Goal: Task Accomplishment & Management: Complete application form

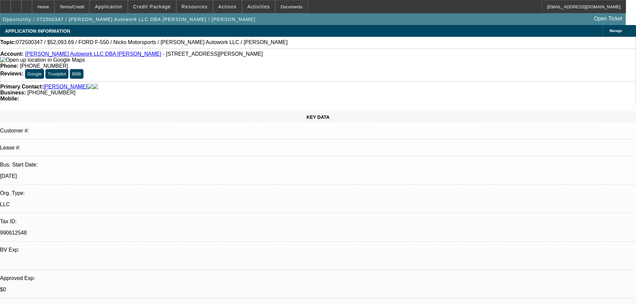
select select "0.15"
select select "2"
select select "0.1"
select select "4"
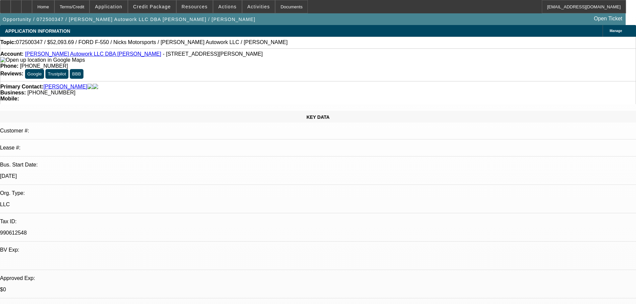
select select "0.15"
select select "2"
select select "0.1"
select select "4"
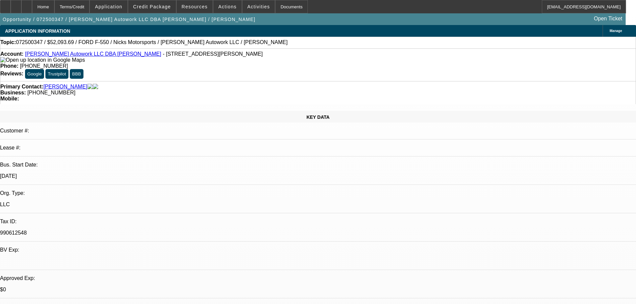
select select "0.15"
select select "2"
select select "0"
select select "6"
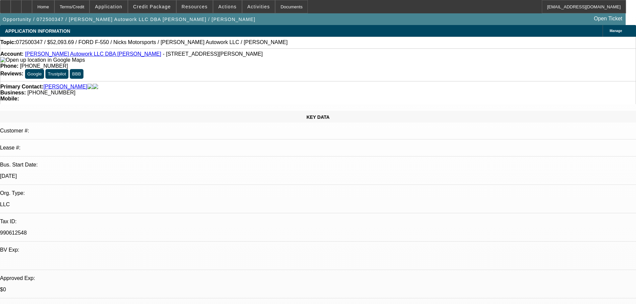
scroll to position [467, 0]
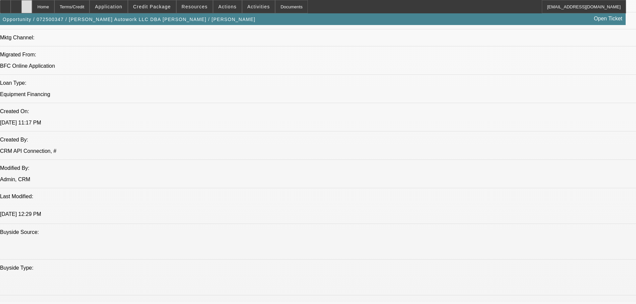
click at [27, 4] on icon at bounding box center [27, 4] width 0 height 0
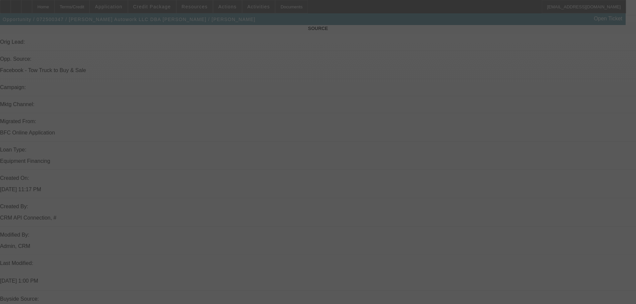
scroll to position [448, 0]
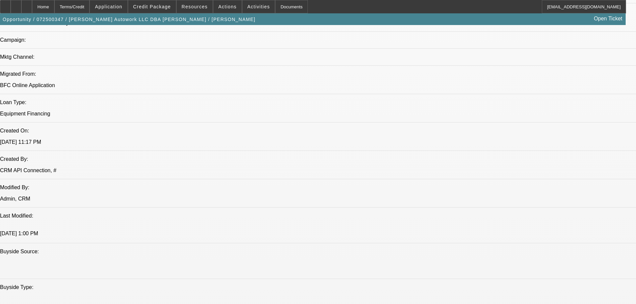
select select "0.15"
select select "2"
select select "0.1"
select select "4"
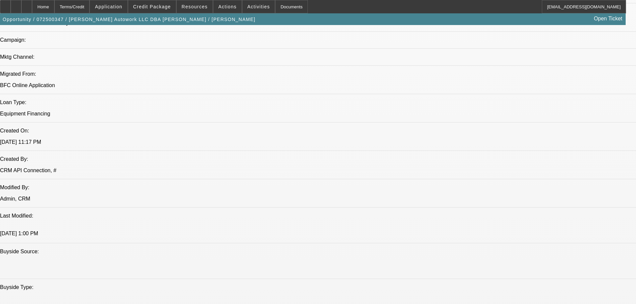
select select "0.15"
select select "2"
select select "0.1"
select select "4"
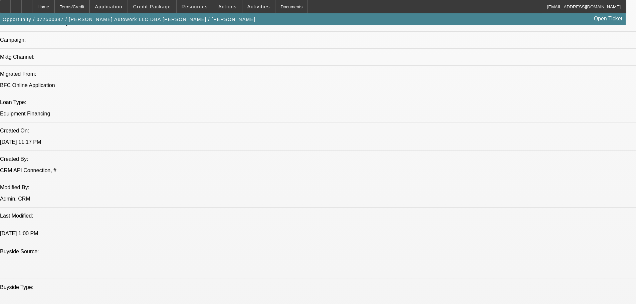
select select "0.15"
select select "2"
select select "0"
select select "6"
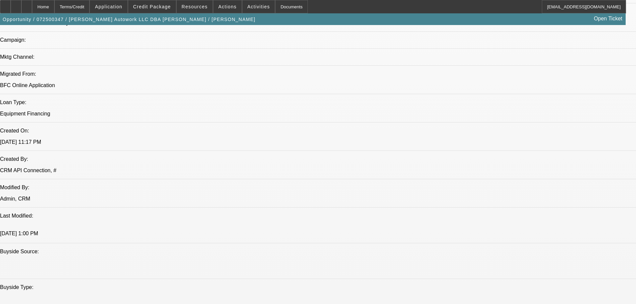
radio input "true"
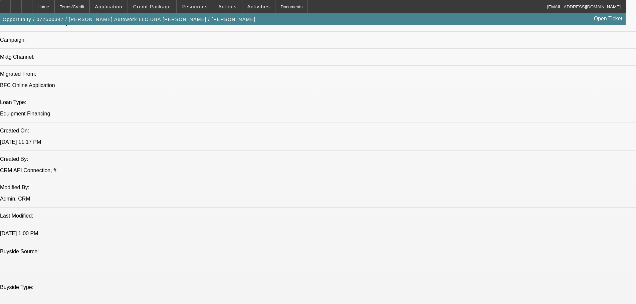
type textarea "9-4: [PERSON_NAME] has $25K saved up, he doesnt want to use all of it if he can…"
radio input "true"
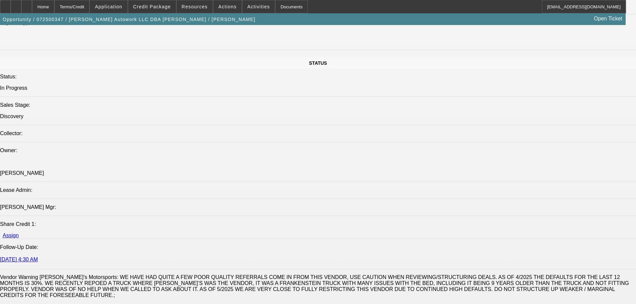
scroll to position [782, 0]
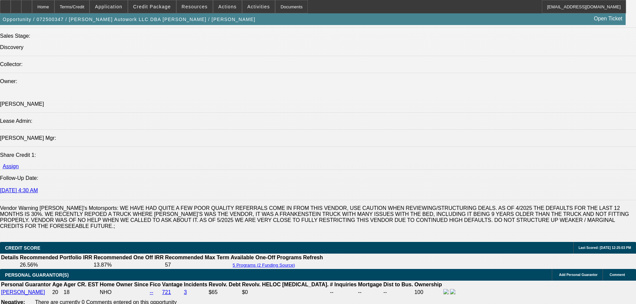
drag, startPoint x: 443, startPoint y: 31, endPoint x: 297, endPoint y: 133, distance: 177.8
click at [32, 6] on div at bounding box center [26, 6] width 11 height 13
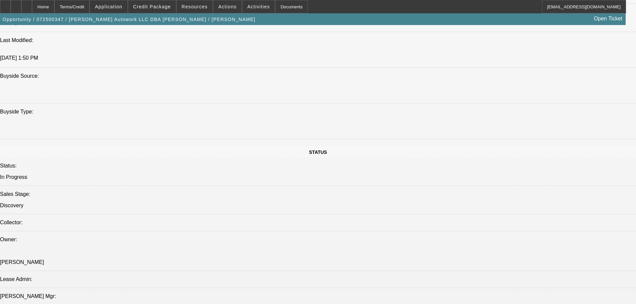
select select "0.15"
select select "2"
select select "0.1"
select select "4"
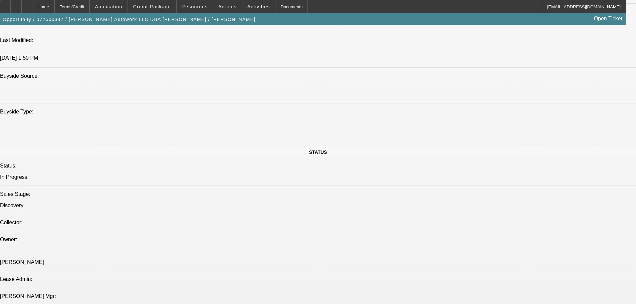
select select "0.15"
select select "2"
select select "0.1"
select select "4"
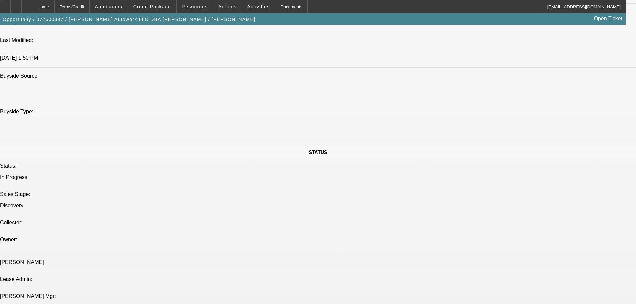
select select "0.15"
select select "2"
select select "0"
select select "6"
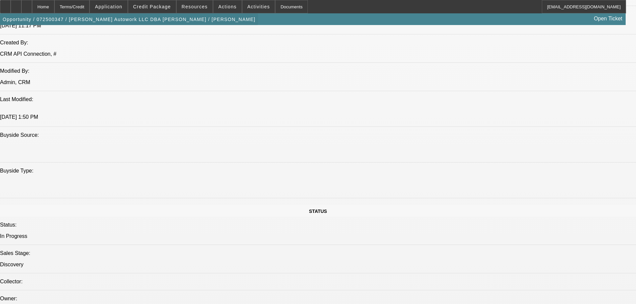
scroll to position [574, 0]
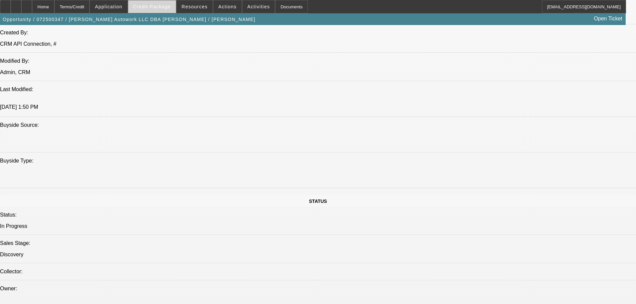
click at [156, 6] on span "Credit Package" at bounding box center [152, 6] width 38 height 5
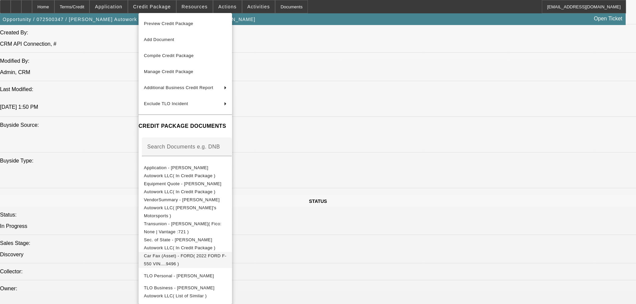
scroll to position [41, 0]
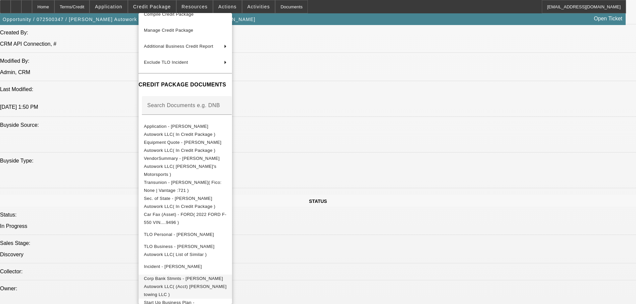
click at [227, 276] on span "Corp Bank Stmnts - [PERSON_NAME] Autowork LLC( (Acct) [PERSON_NAME] towing LLC )" at bounding box center [185, 286] width 83 height 21
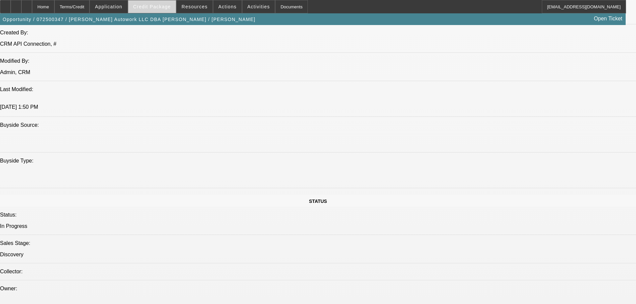
click at [161, 5] on span "Credit Package" at bounding box center [152, 6] width 38 height 5
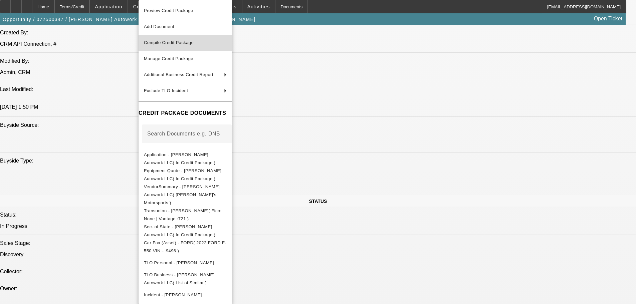
click at [194, 41] on span "Compile Credit Package" at bounding box center [169, 42] width 50 height 5
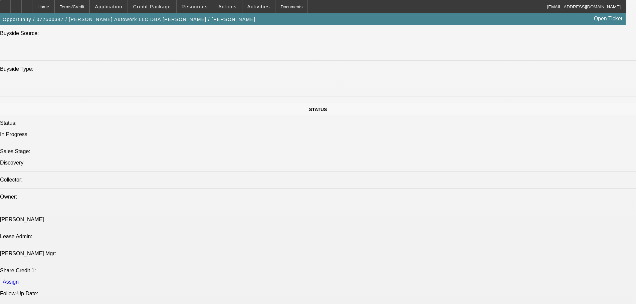
select select "0.15"
select select "2"
select select "0.1"
select select "4"
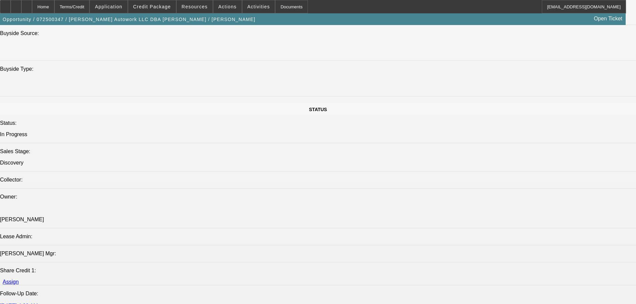
select select "0.15"
select select "2"
select select "0.1"
select select "4"
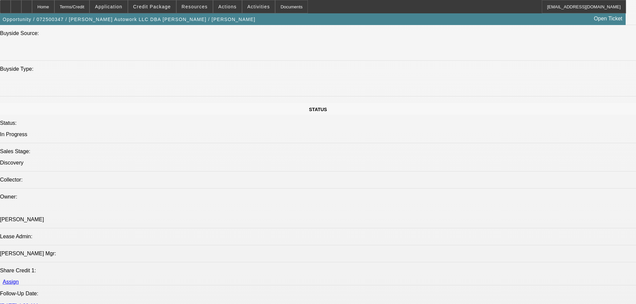
select select "0.15"
select select "2"
select select "0"
select select "6"
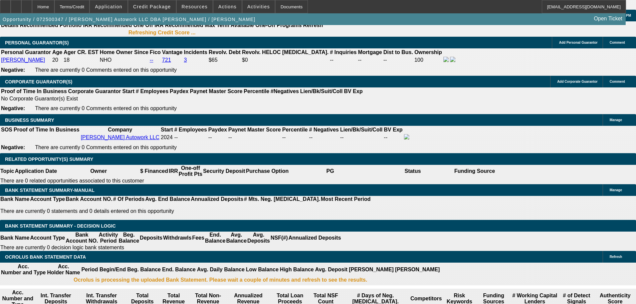
scroll to position [1027, 0]
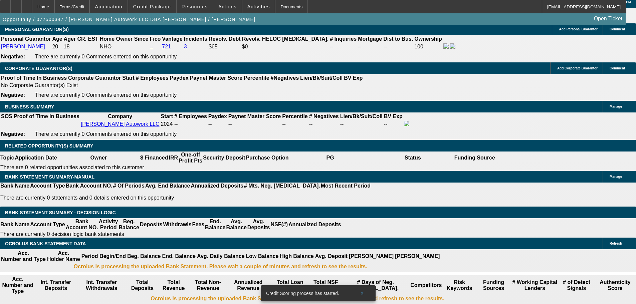
select select "0.2"
type input "$11,903.95"
type input "UNKNOWN"
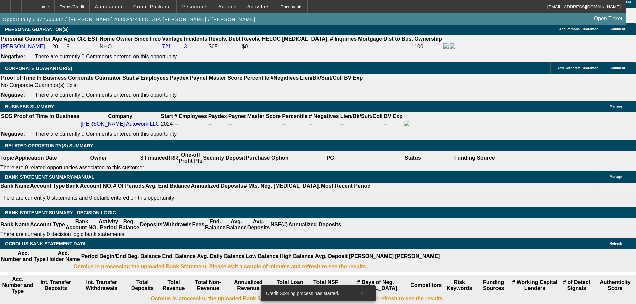
type input "$2,366.76"
type input "$1,183.38"
select select "0.15"
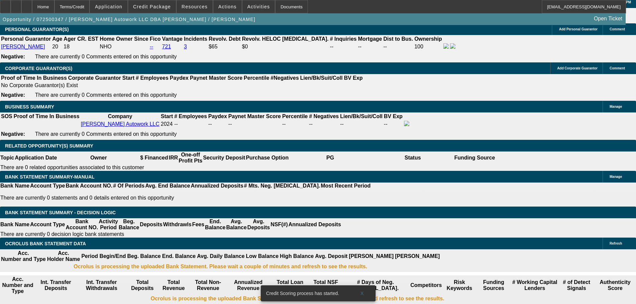
type input "$8,927.96"
type input "$2,514.68"
type input "$1,257.34"
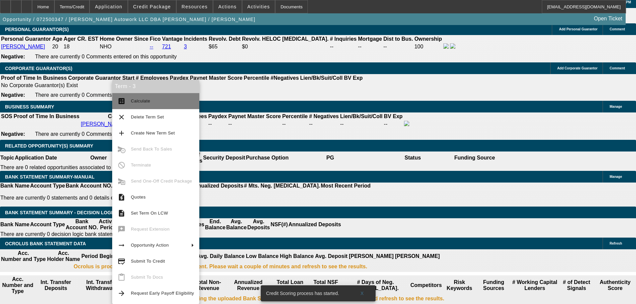
click at [143, 102] on span "Calculate" at bounding box center [140, 100] width 19 height 5
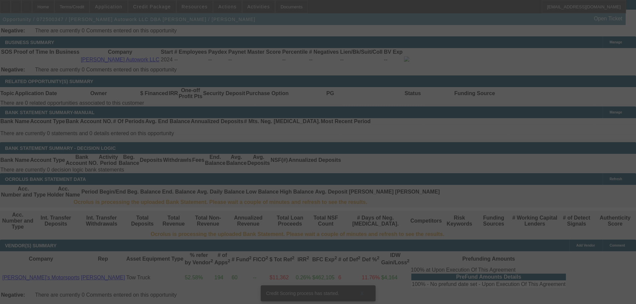
scroll to position [1094, 0]
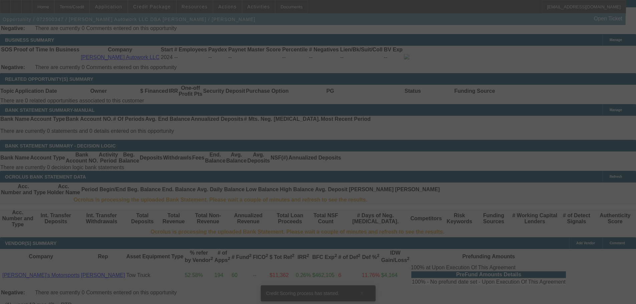
select select "0.15"
select select "2"
select select "0.1"
select select "4"
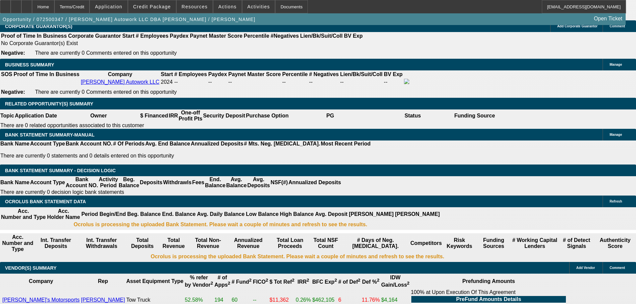
scroll to position [1054, 0]
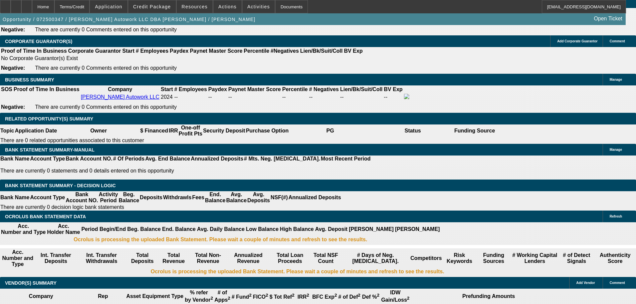
drag, startPoint x: 118, startPoint y: 121, endPoint x: 153, endPoint y: 121, distance: 35.4
type input "$10,000.00"
click at [116, 72] on body "Home Terms/Credit Application Credit Package Resources Actions Activities Docum…" at bounding box center [318, 242] width 636 height 2592
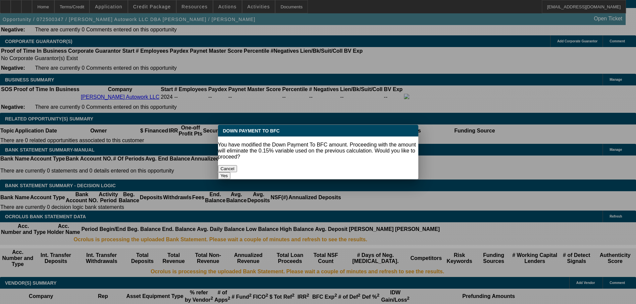
drag, startPoint x: 116, startPoint y: 72, endPoint x: 354, endPoint y: 160, distance: 253.9
click at [231, 172] on button "Yes" at bounding box center [224, 175] width 13 height 7
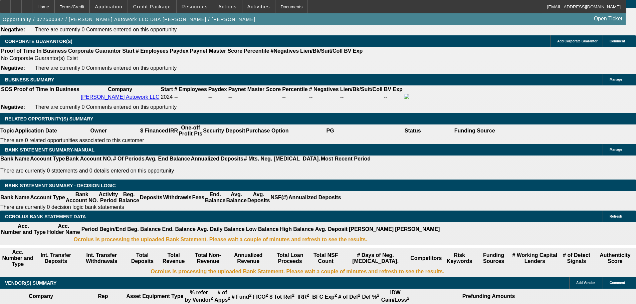
scroll to position [1054, 0]
select select "0"
type input "UNKNOWN"
type input "$2,461.38"
type input "$1,230.69"
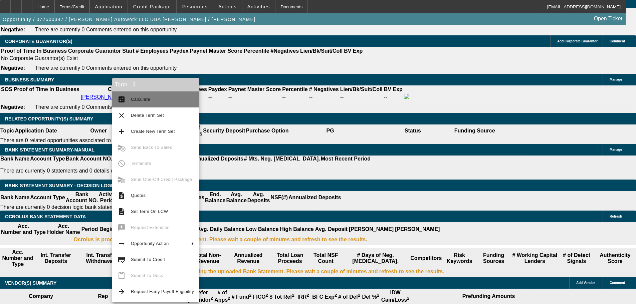
click at [147, 100] on span "Calculate" at bounding box center [140, 99] width 19 height 5
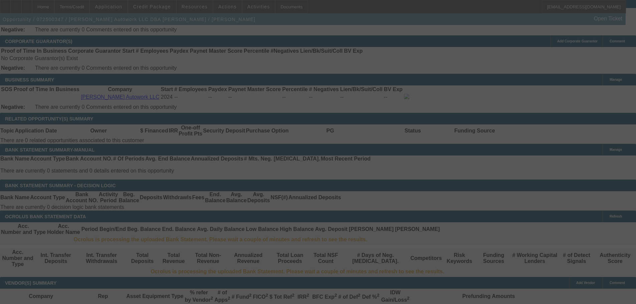
select select "0"
select select "2"
select select "0.1"
select select "4"
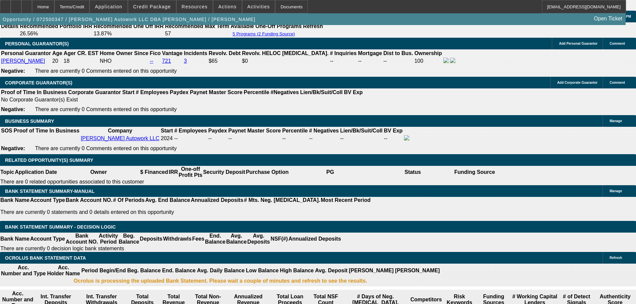
scroll to position [1013, 0]
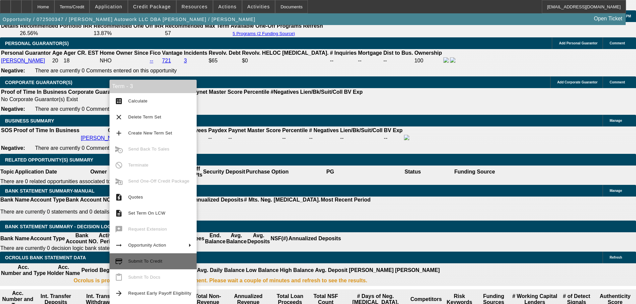
click at [159, 260] on span "Submit To Credit" at bounding box center [145, 261] width 34 height 5
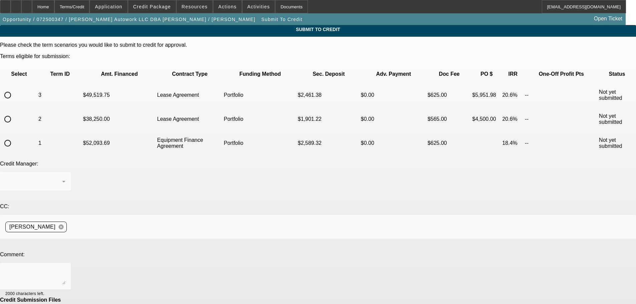
click at [14, 88] on input "radio" at bounding box center [7, 94] width 13 height 13
radio input "true"
click at [62, 178] on div "[PERSON_NAME]" at bounding box center [33, 182] width 57 height 8
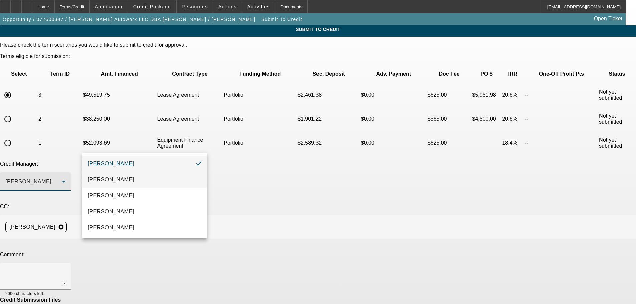
click at [123, 180] on span "[PERSON_NAME]" at bounding box center [111, 180] width 46 height 8
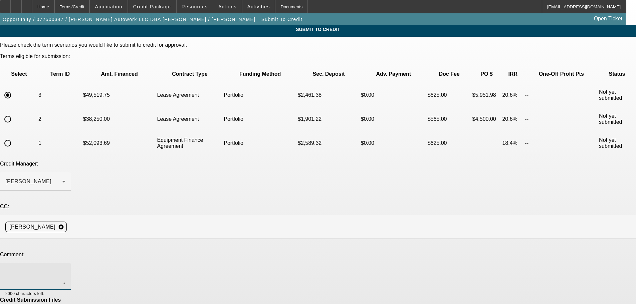
click at [65, 268] on textarea at bounding box center [35, 276] width 60 height 16
click at [153, 5] on span "Credit Package" at bounding box center [152, 6] width 38 height 5
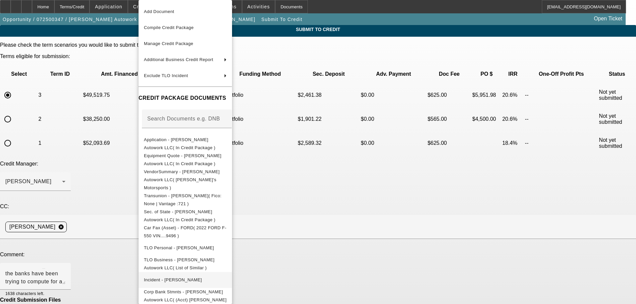
scroll to position [28, 0]
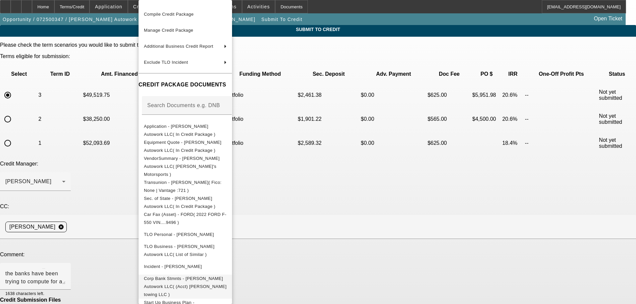
click at [220, 276] on span "Corp Bank Stmnts - [PERSON_NAME] Autowork LLC( (Acct) [PERSON_NAME] towing LLC )" at bounding box center [185, 286] width 83 height 21
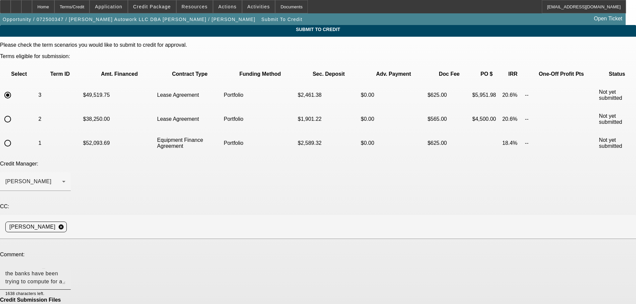
click at [65, 268] on textarea "Hey [PERSON_NAME], the banks have been trying to compute for a few hours now. I…" at bounding box center [35, 276] width 60 height 16
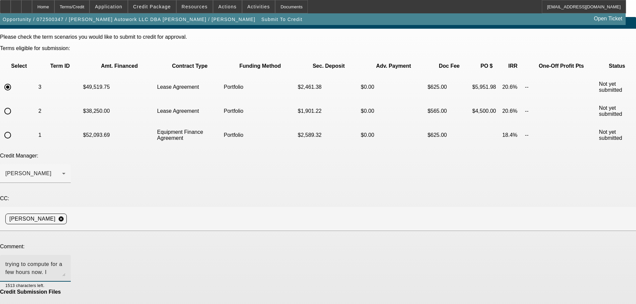
scroll to position [12, 0]
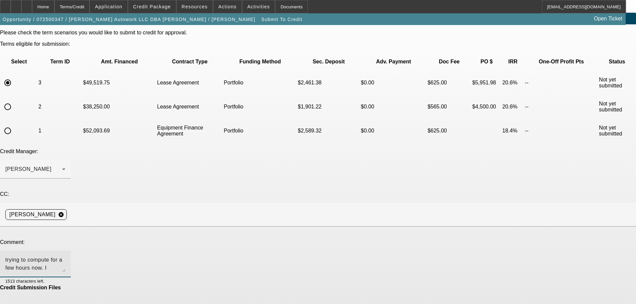
type textarea "Hey [PERSON_NAME], the banks have been trying to compute for a few hours now. I…"
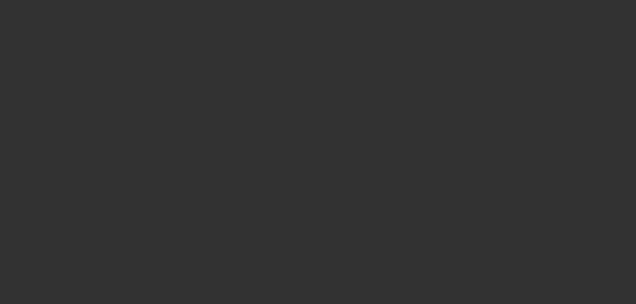
select select "0"
select select "2"
select select "0.1"
select select "4"
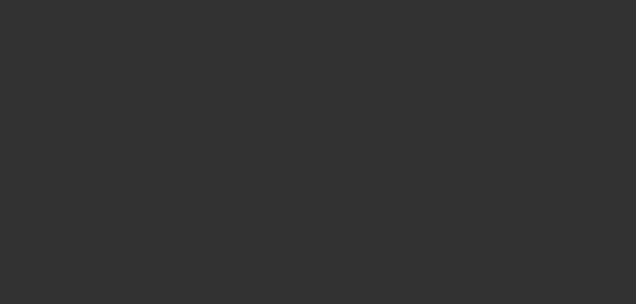
select select "0.15"
select select "2"
select select "0.1"
select select "4"
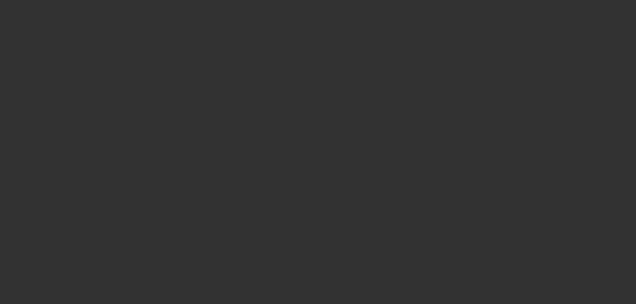
select select "0.15"
select select "2"
select select "0"
select select "6"
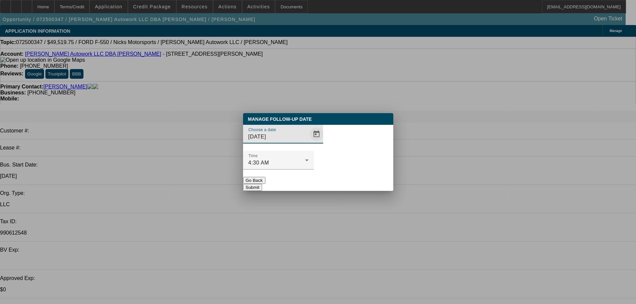
click at [308, 142] on span "Open calendar" at bounding box center [316, 134] width 16 height 16
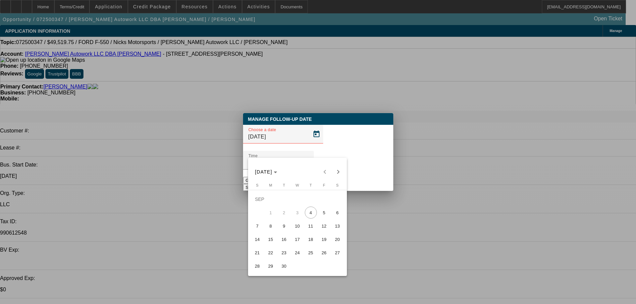
click at [322, 214] on span "5" at bounding box center [324, 213] width 12 height 12
type input "[DATE]"
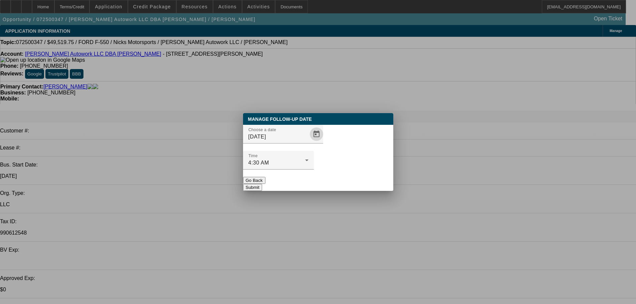
click at [262, 184] on button "Submit" at bounding box center [252, 187] width 19 height 7
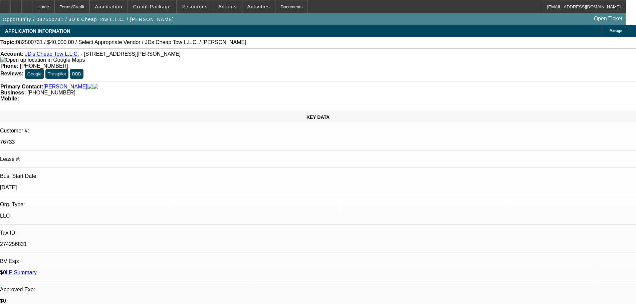
select select "0"
select select "2"
select select "0.1"
select select "4"
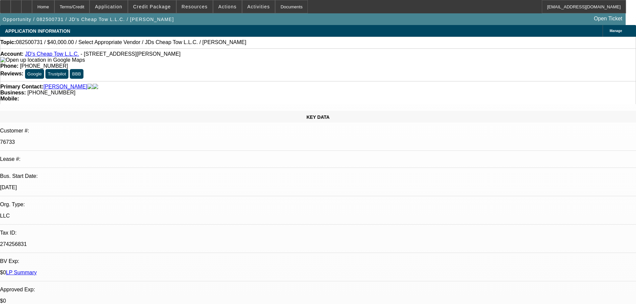
select select "0"
select select "2"
select select "0.1"
select select "4"
